Goal: Task Accomplishment & Management: Manage account settings

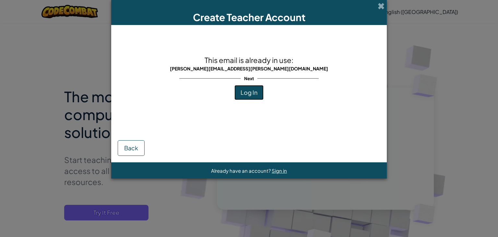
click at [248, 100] on button "Log In" at bounding box center [248, 92] width 29 height 15
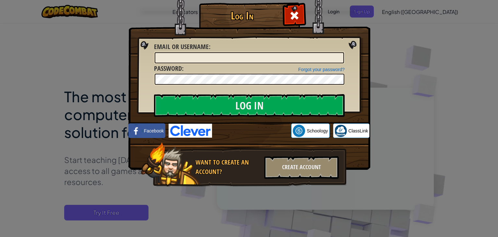
type input "[PERSON_NAME][EMAIL_ADDRESS][PERSON_NAME][DOMAIN_NAME]"
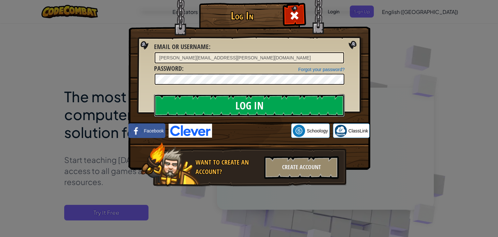
click at [272, 107] on input "Log In" at bounding box center [249, 105] width 191 height 23
